Goal: Information Seeking & Learning: Learn about a topic

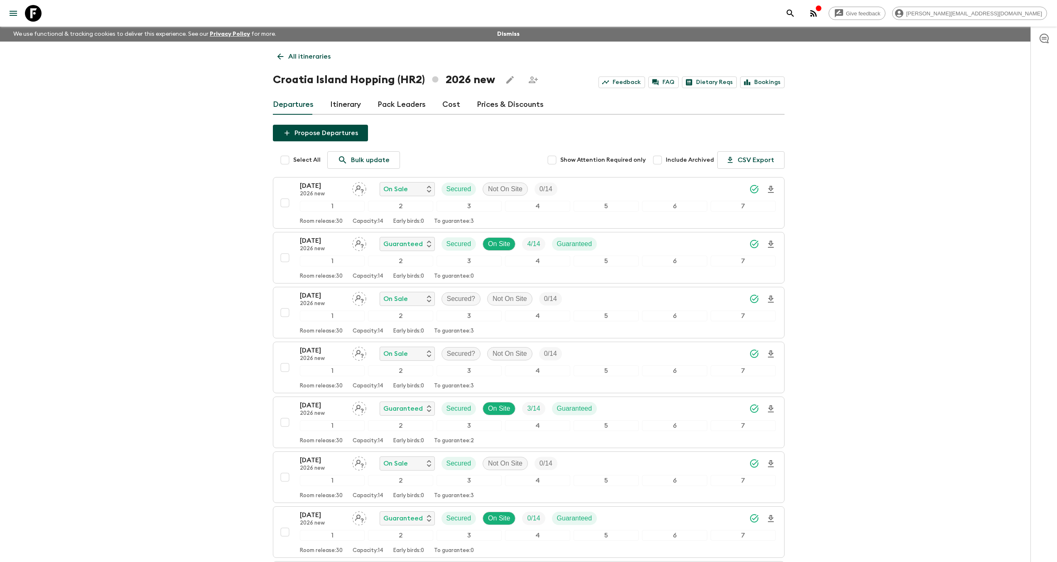
click at [30, 17] on icon at bounding box center [33, 13] width 17 height 17
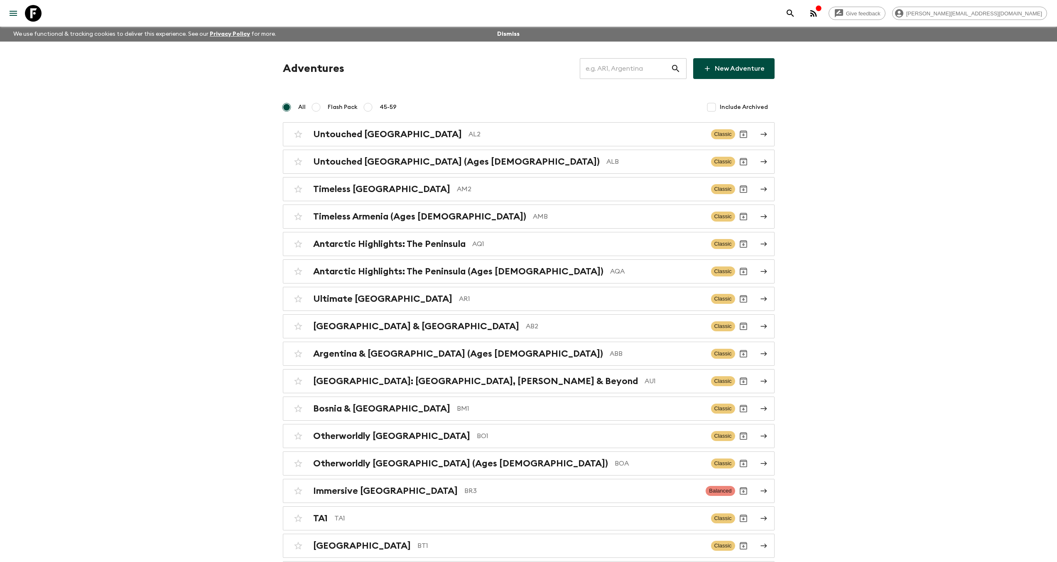
click at [627, 69] on input "text" at bounding box center [625, 68] width 91 height 23
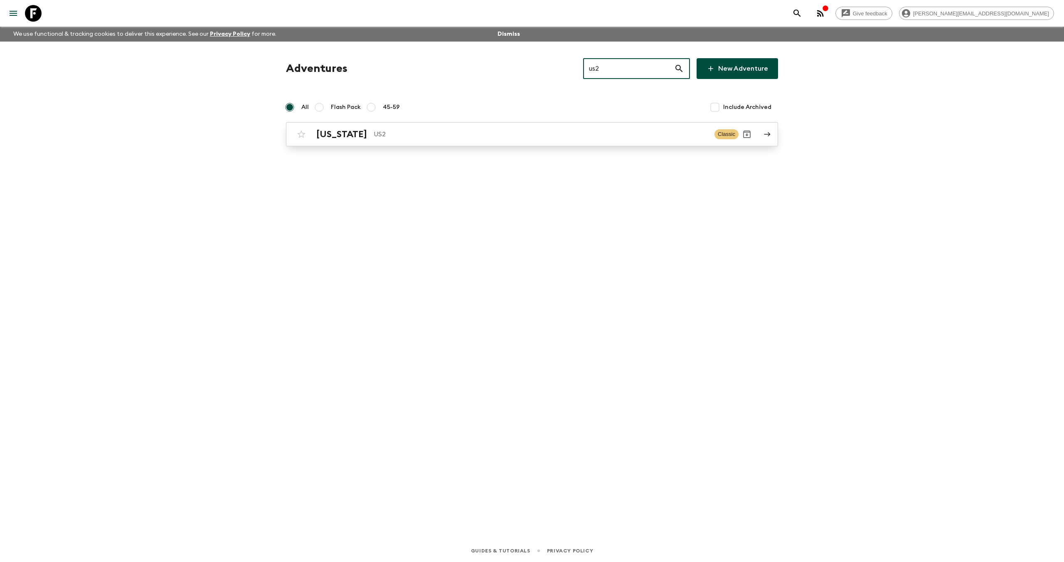
type input "us2"
click at [349, 131] on div "[US_STATE] US2" at bounding box center [511, 134] width 391 height 11
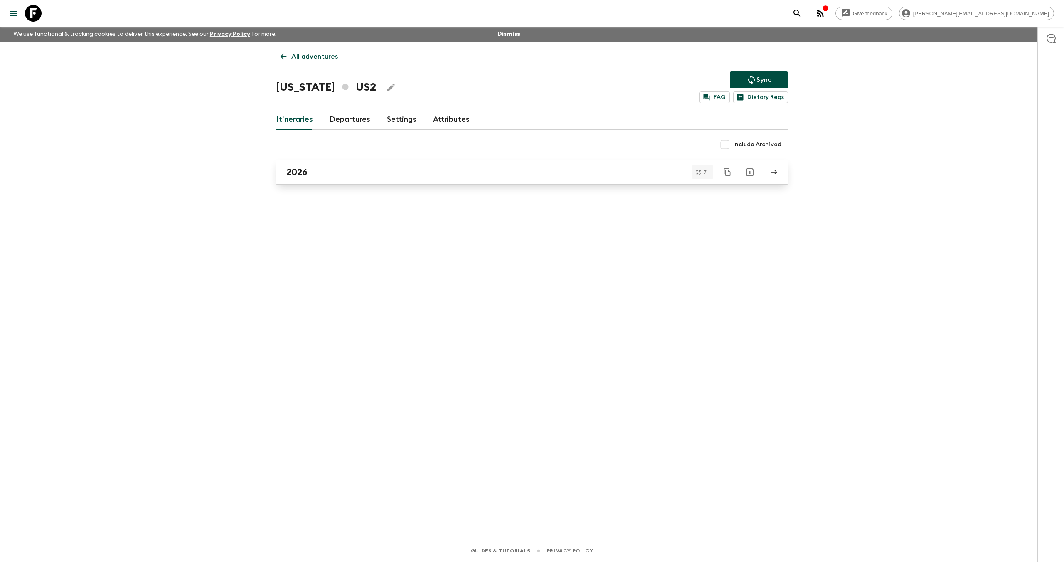
click at [301, 178] on link "2026" at bounding box center [532, 172] width 512 height 25
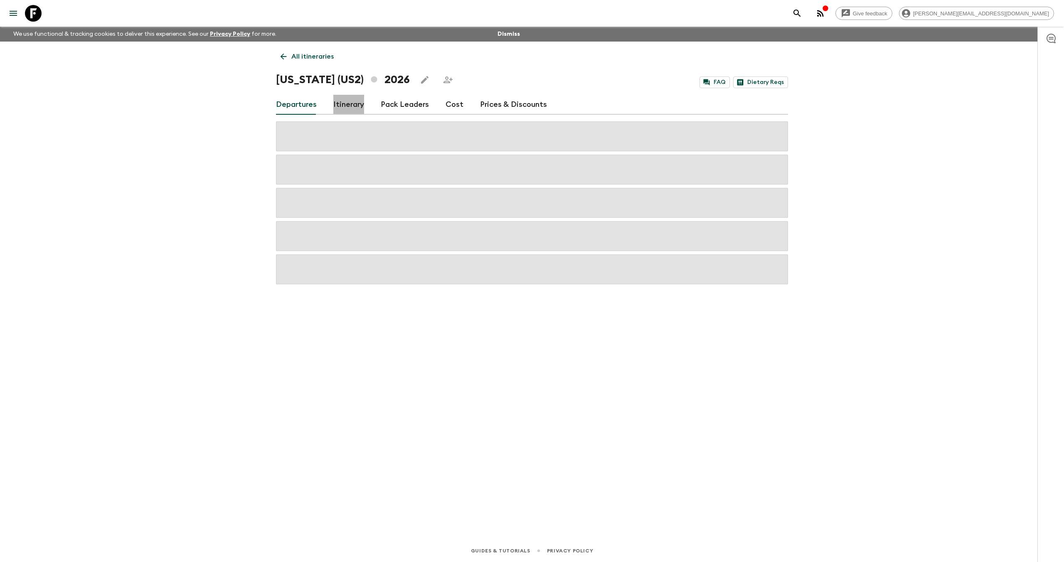
click at [346, 103] on link "Itinerary" at bounding box center [348, 105] width 31 height 20
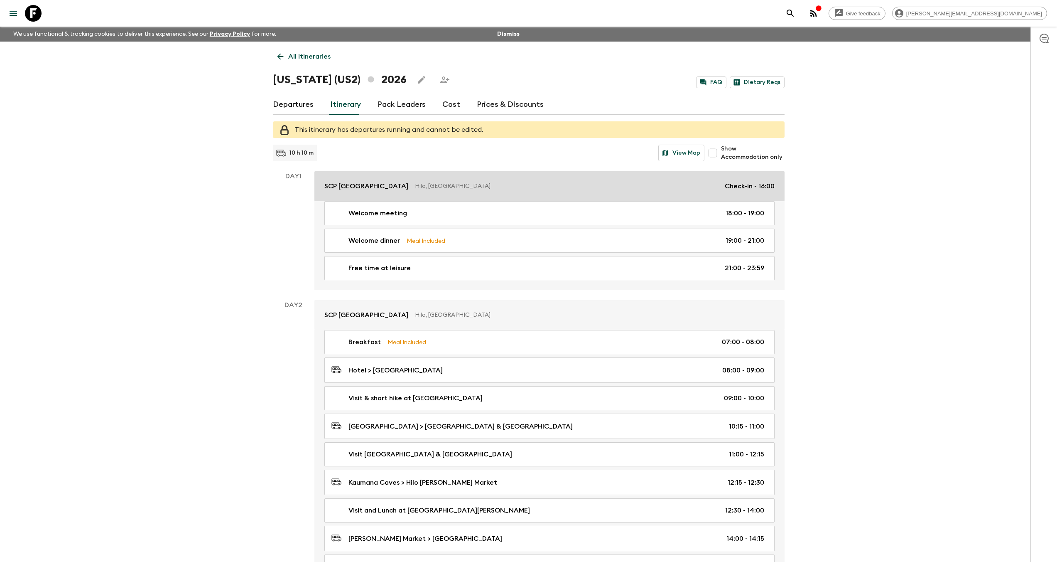
click at [389, 191] on div "SCP [GEOGRAPHIC_DATA], [GEOGRAPHIC_DATA] Check-in - 16:00" at bounding box center [550, 186] width 450 height 10
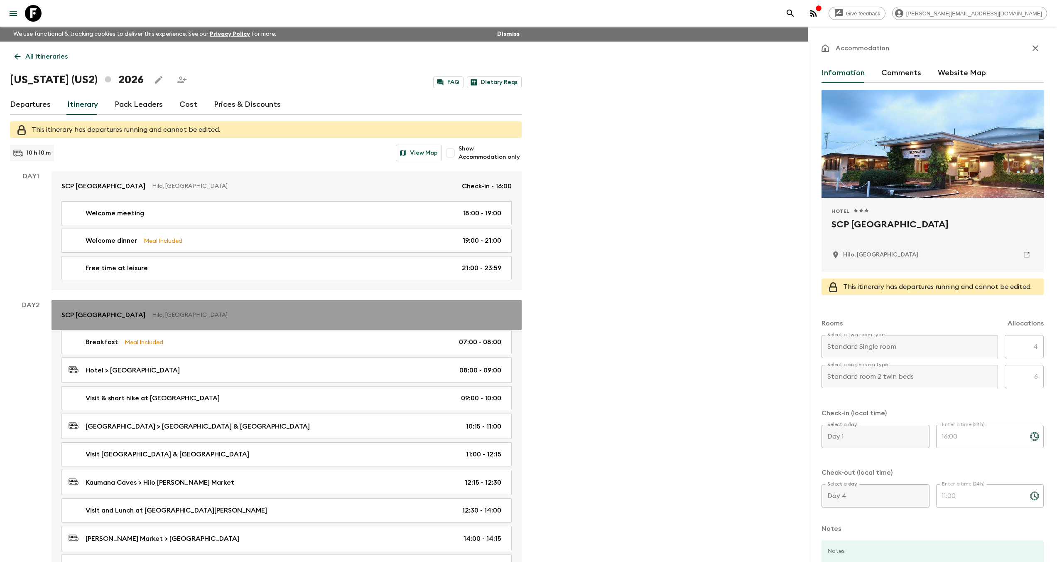
click at [209, 320] on link "SCP [GEOGRAPHIC_DATA], [GEOGRAPHIC_DATA]" at bounding box center [287, 315] width 470 height 30
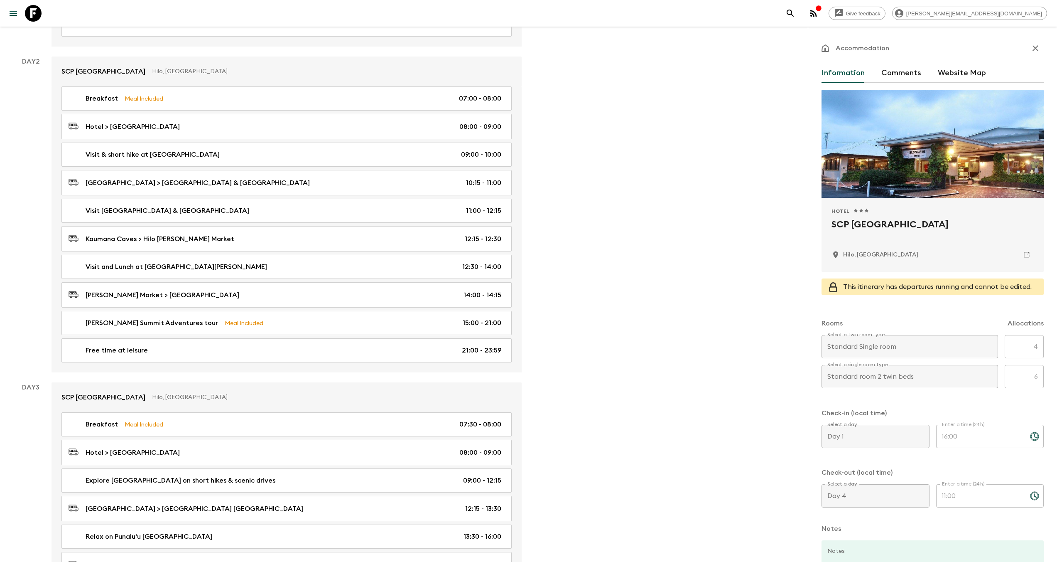
scroll to position [530, 0]
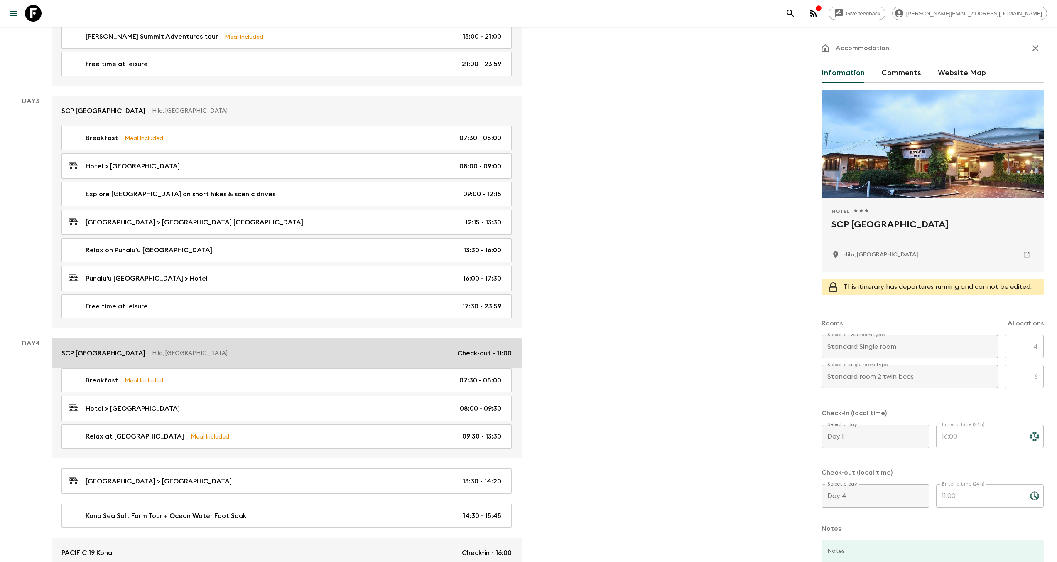
click at [194, 352] on p "Hilo, [GEOGRAPHIC_DATA]" at bounding box center [301, 353] width 299 height 8
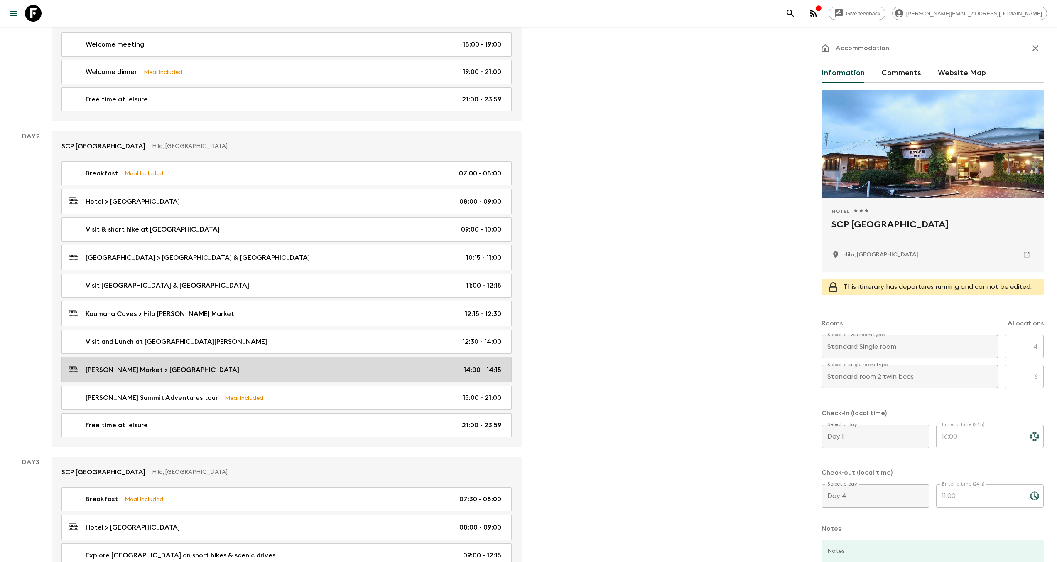
scroll to position [0, 0]
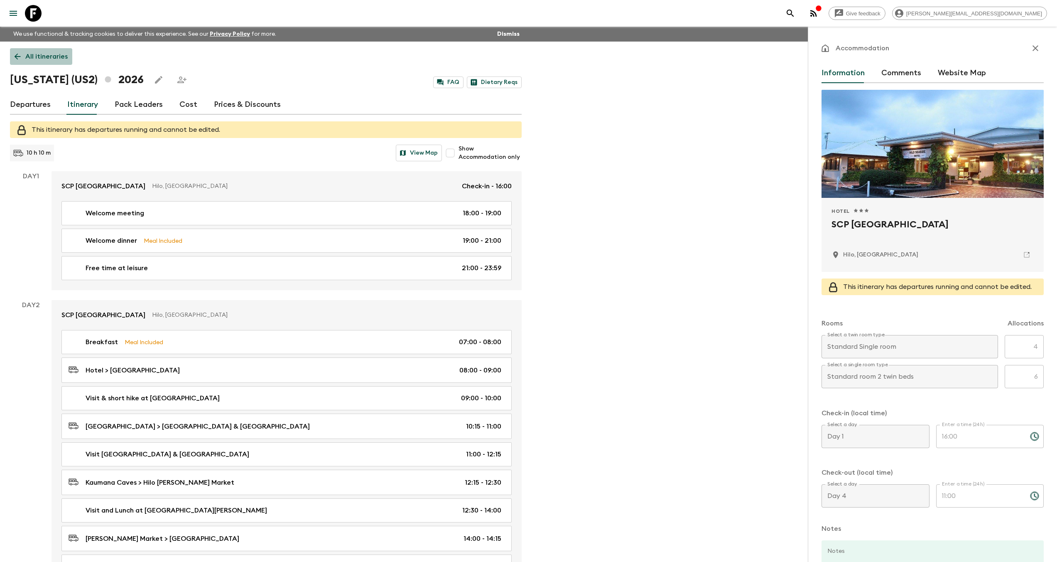
click at [31, 62] on link "All itineraries" at bounding box center [41, 56] width 62 height 17
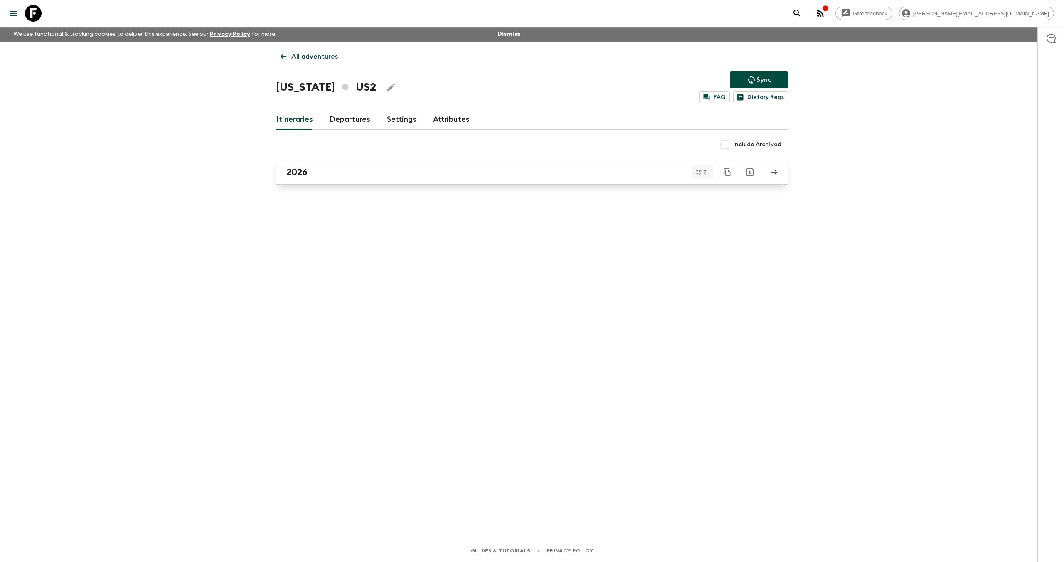
click at [311, 173] on div "2026" at bounding box center [523, 172] width 475 height 11
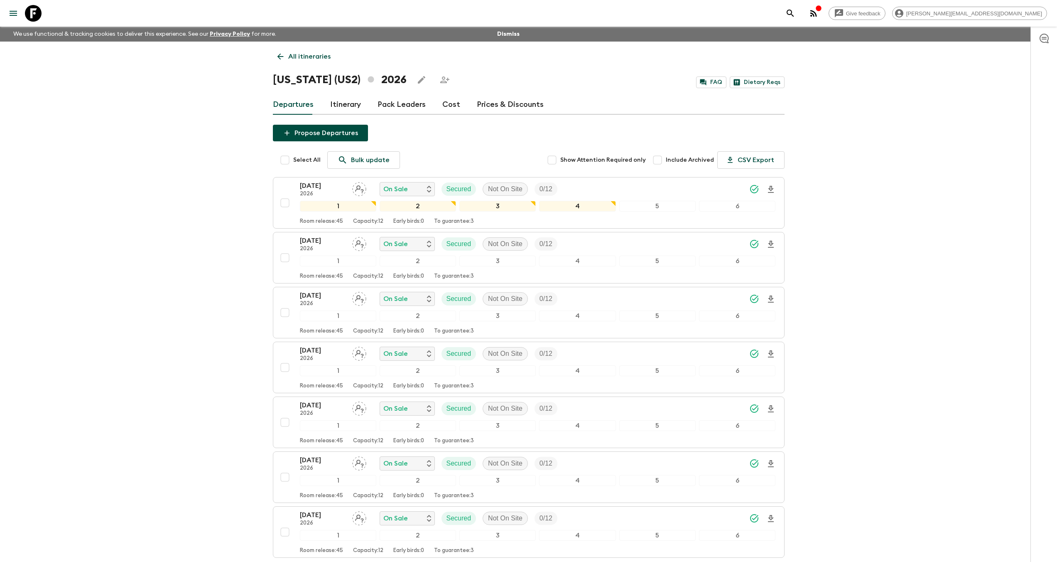
click at [279, 59] on icon at bounding box center [280, 56] width 9 height 9
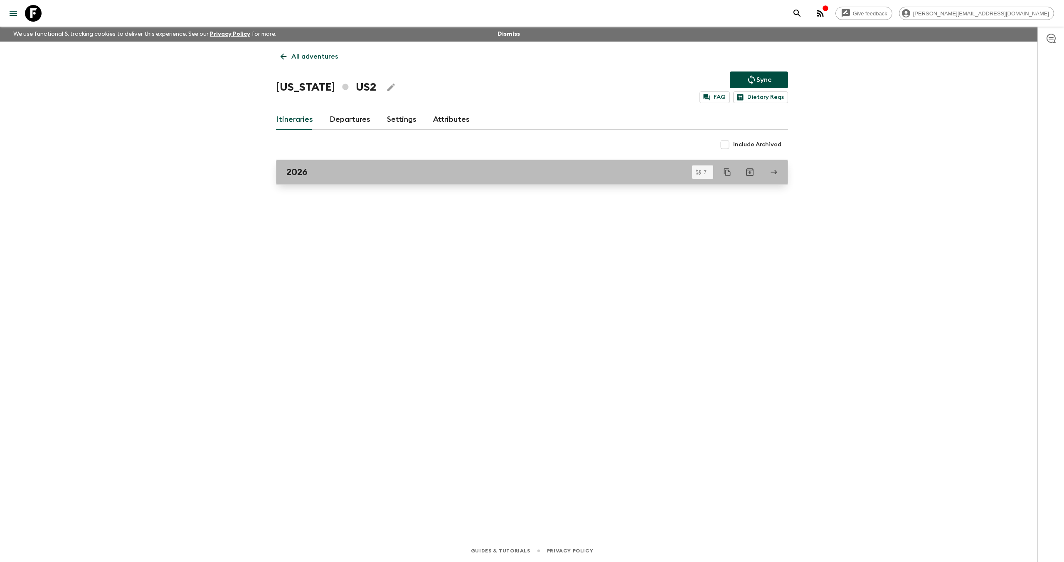
click at [639, 168] on div "2026" at bounding box center [523, 172] width 475 height 11
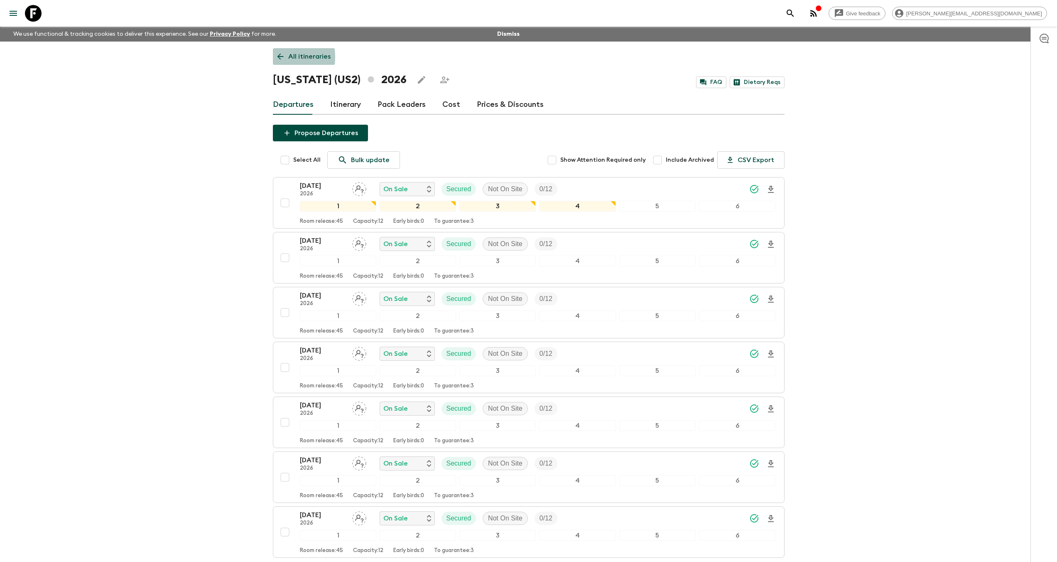
click at [276, 57] on icon at bounding box center [280, 56] width 9 height 9
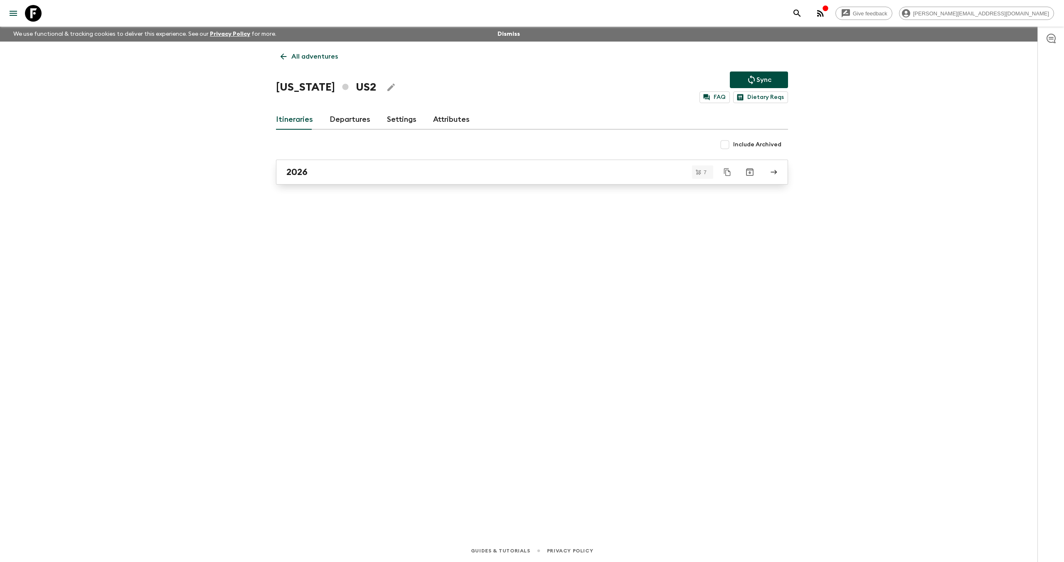
click at [775, 172] on icon at bounding box center [774, 172] width 6 height 5
click at [732, 144] on input "Include Archived" at bounding box center [724, 144] width 17 height 17
click at [729, 143] on input "Include Archived" at bounding box center [724, 144] width 17 height 17
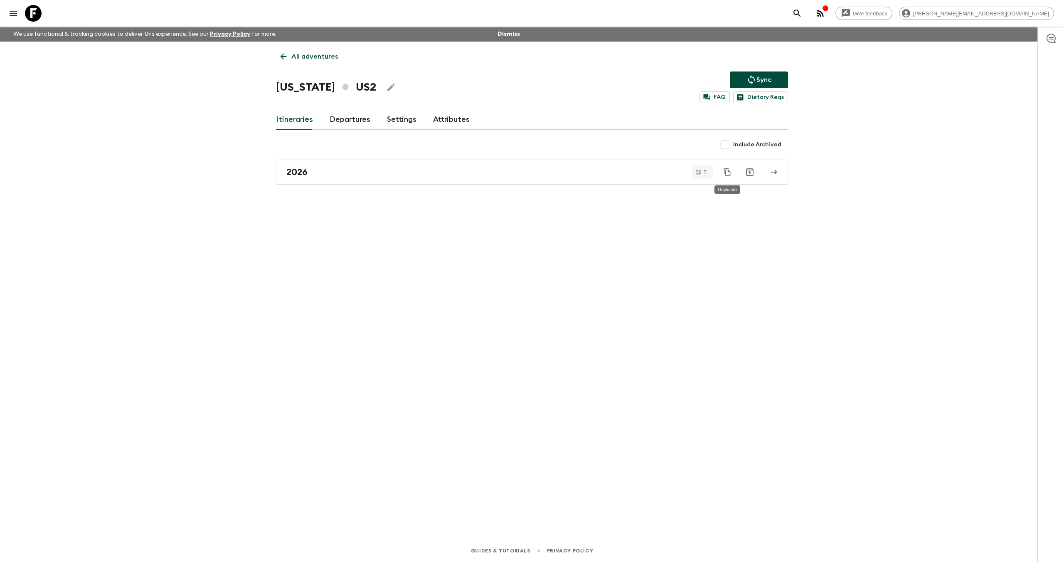
click at [716, 136] on input "Include Archived" at bounding box center [724, 144] width 17 height 17
checkbox input "true"
